Goal: Information Seeking & Learning: Learn about a topic

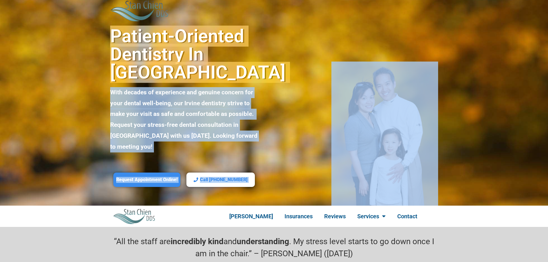
drag, startPoint x: 290, startPoint y: 8, endPoint x: 547, endPoint y: 69, distance: 263.9
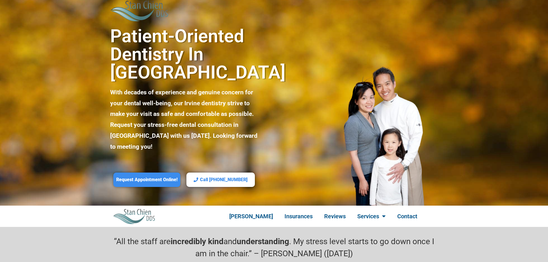
click at [485, 153] on div at bounding box center [274, 103] width 548 height 206
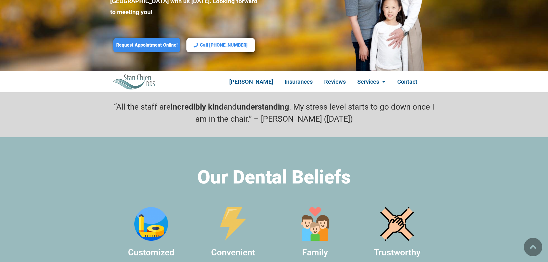
scroll to position [86, 0]
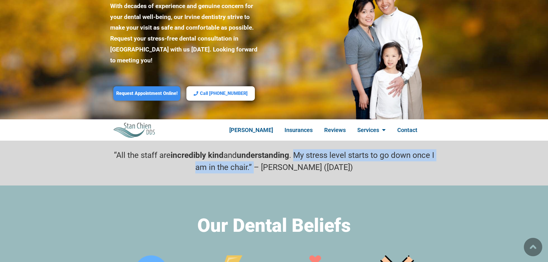
drag, startPoint x: 299, startPoint y: 132, endPoint x: 273, endPoint y: 133, distance: 26.5
click at [265, 149] on p "“All the staff are incredibly kind and understanding . My stress level starts t…" at bounding box center [274, 161] width 328 height 24
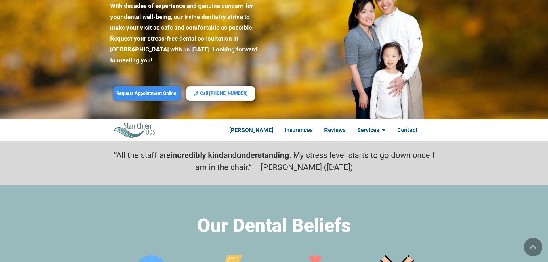
click at [308, 149] on p "“All the staff are incredibly kind and understanding . My stress level starts t…" at bounding box center [274, 161] width 328 height 24
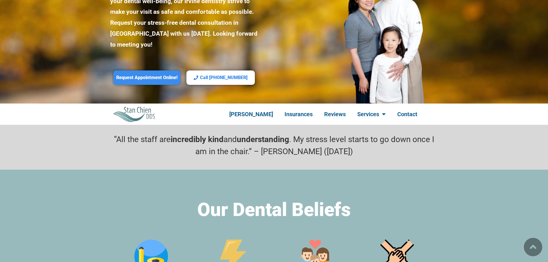
scroll to position [115, 0]
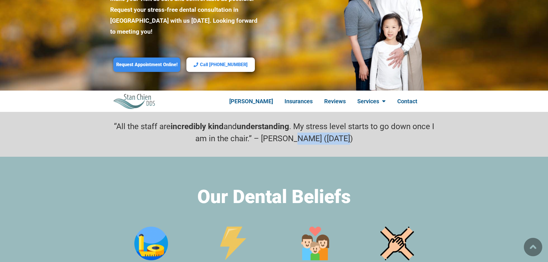
drag, startPoint x: 300, startPoint y: 110, endPoint x: 355, endPoint y: 112, distance: 55.0
click at [355, 121] on p "“All the staff are incredibly kind and understanding . My stress level starts t…" at bounding box center [274, 133] width 328 height 24
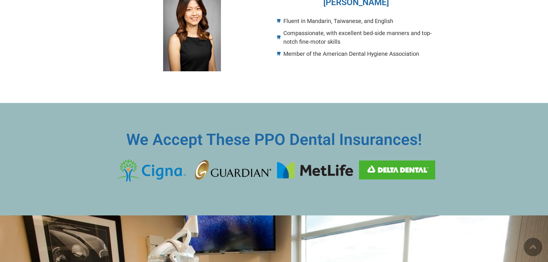
scroll to position [892, 0]
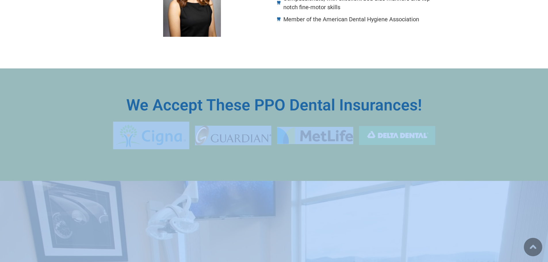
drag, startPoint x: 70, startPoint y: 96, endPoint x: 399, endPoint y: 176, distance: 338.6
click at [376, 147] on section "We Accept These PPO Dental Insurances!" at bounding box center [274, 125] width 548 height 113
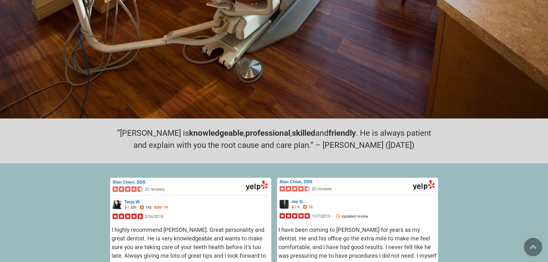
scroll to position [1353, 0]
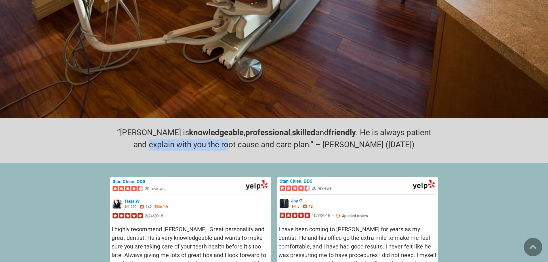
drag, startPoint x: 109, startPoint y: 117, endPoint x: 227, endPoint y: 112, distance: 117.8
click at [227, 118] on section "“Dr. Chien is knowledgeable , professional , skilled and friendly . He is alway…" at bounding box center [274, 140] width 548 height 45
click at [46, 118] on section "“Dr. Chien is knowledgeable , professional , skilled and friendly . He is alway…" at bounding box center [274, 140] width 548 height 45
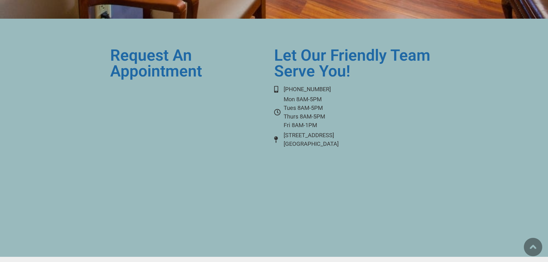
scroll to position [2514, 0]
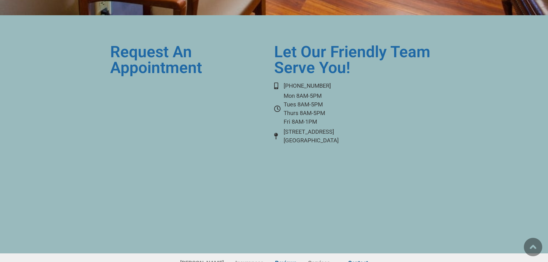
click at [283, 256] on link "Reviews" at bounding box center [285, 262] width 33 height 13
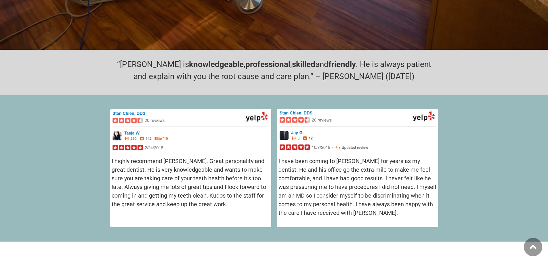
scroll to position [1416, 0]
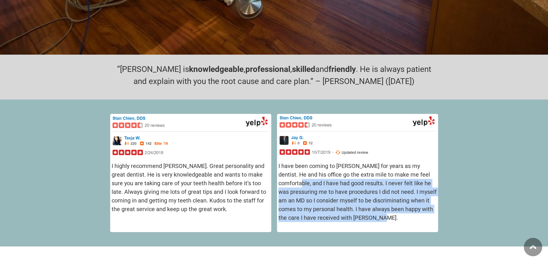
drag, startPoint x: 402, startPoint y: 190, endPoint x: 306, endPoint y: 162, distance: 99.7
click at [304, 162] on p "I have been coming to [PERSON_NAME] for years as my dentist. He and his office …" at bounding box center [358, 192] width 158 height 60
click at [297, 115] on img at bounding box center [358, 135] width 158 height 40
click at [279, 115] on img at bounding box center [358, 135] width 158 height 40
click at [285, 115] on img at bounding box center [358, 135] width 158 height 40
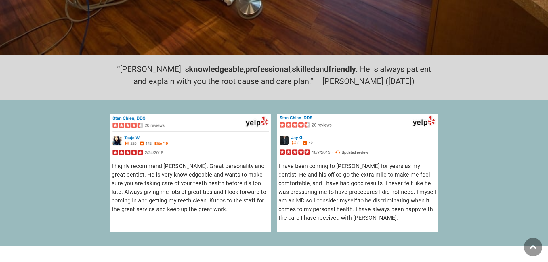
click at [353, 162] on p "I have been coming to [PERSON_NAME] for years as my dentist. He and his office …" at bounding box center [358, 192] width 158 height 60
click at [385, 193] on div "I have been coming to [PERSON_NAME] for years as my dentist. He and his office …" at bounding box center [358, 196] width 158 height 69
drag, startPoint x: 414, startPoint y: 161, endPoint x: 304, endPoint y: 172, distance: 110.2
click at [306, 172] on p "I have been coming to [PERSON_NAME] for years as my dentist. He and his office …" at bounding box center [358, 192] width 158 height 60
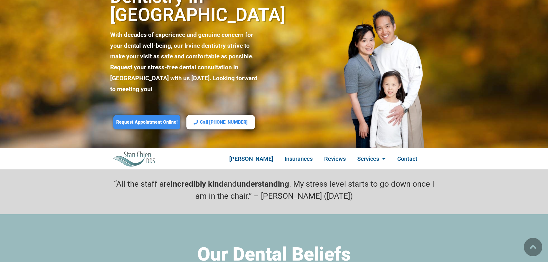
scroll to position [0, 0]
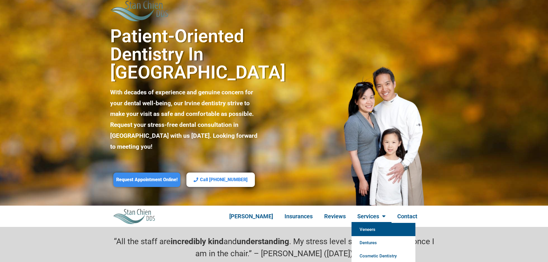
click at [372, 223] on link "Veneers" at bounding box center [384, 229] width 64 height 13
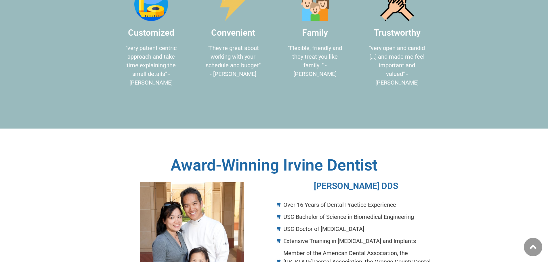
scroll to position [403, 0]
